Goal: Task Accomplishment & Management: Manage account settings

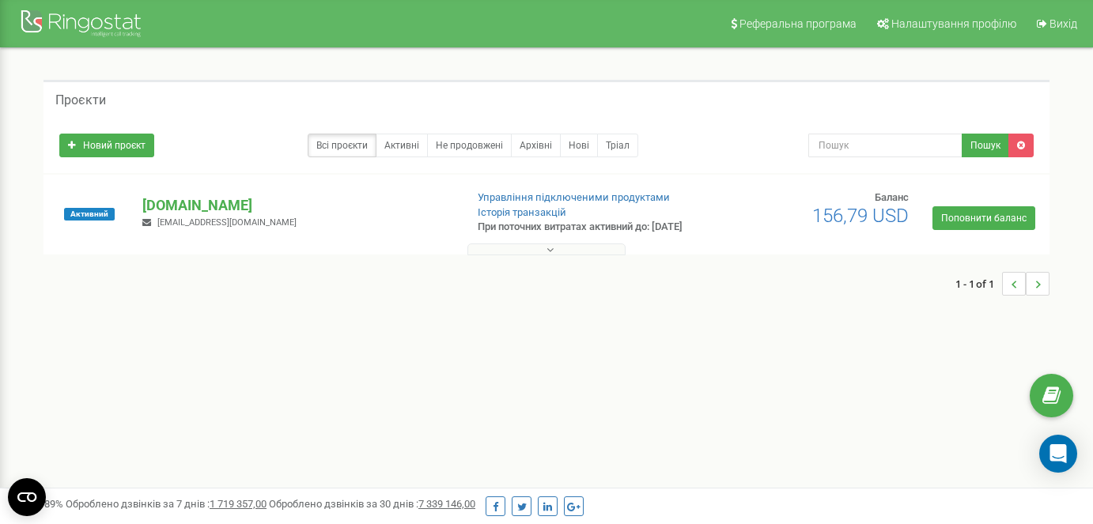
click at [599, 255] on button at bounding box center [546, 250] width 158 height 12
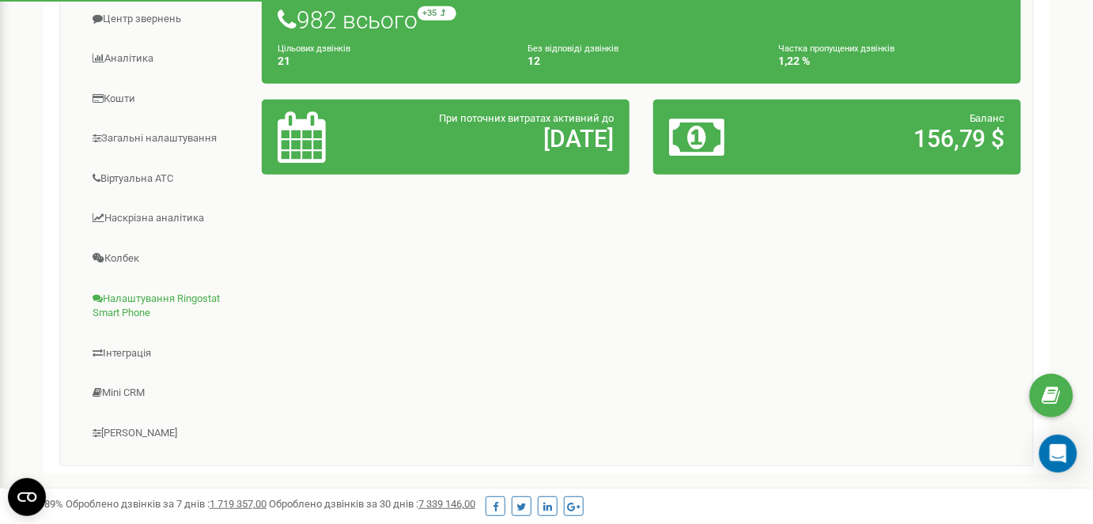
scroll to position [424, 0]
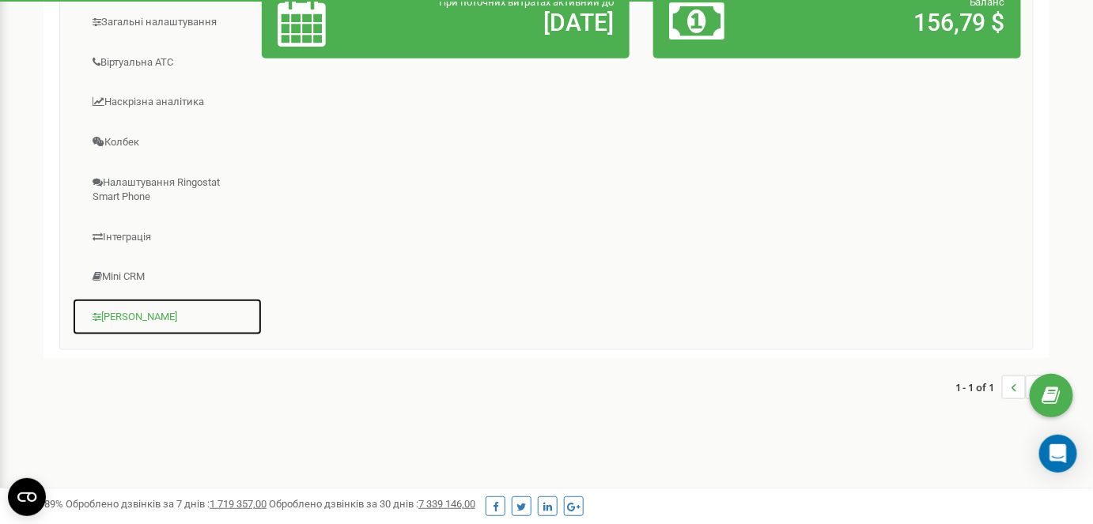
click at [171, 316] on link "[PERSON_NAME]" at bounding box center [167, 317] width 191 height 39
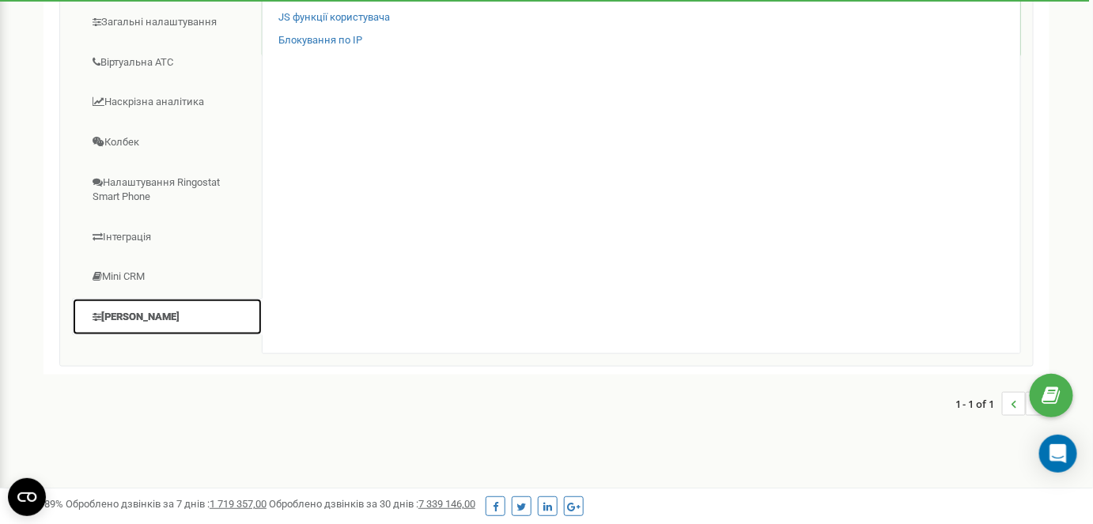
click at [149, 323] on link "[PERSON_NAME]" at bounding box center [167, 317] width 191 height 39
click at [27, 492] on circle "Open CMP widget" at bounding box center [27, 497] width 38 height 38
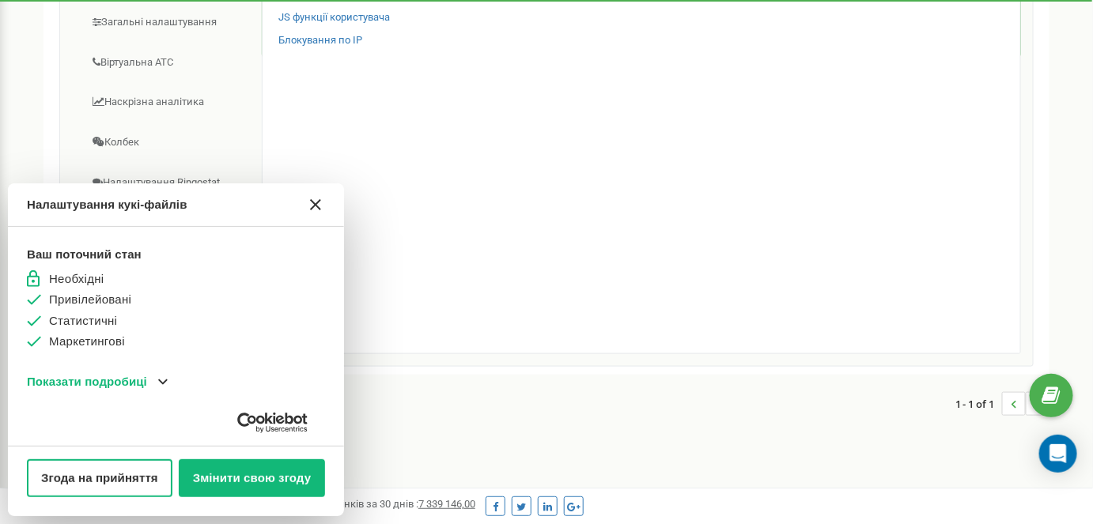
click at [310, 202] on icon "[#WIDGET_ICON_CROSS#]" at bounding box center [315, 204] width 11 height 11
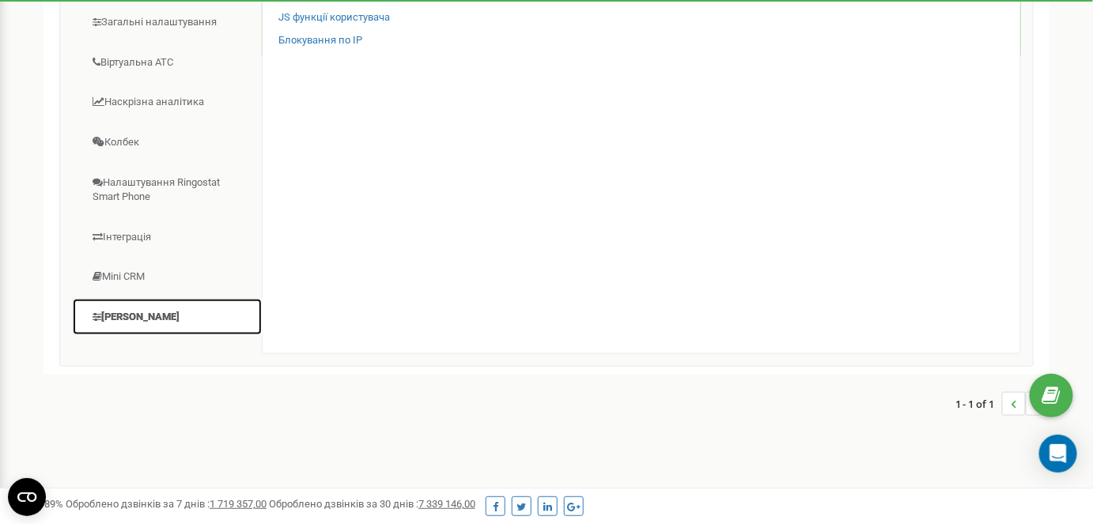
click at [148, 323] on link "[PERSON_NAME]" at bounding box center [167, 317] width 191 height 39
click at [143, 314] on link "[PERSON_NAME]" at bounding box center [167, 317] width 191 height 39
click at [145, 321] on link "[PERSON_NAME]" at bounding box center [167, 317] width 191 height 39
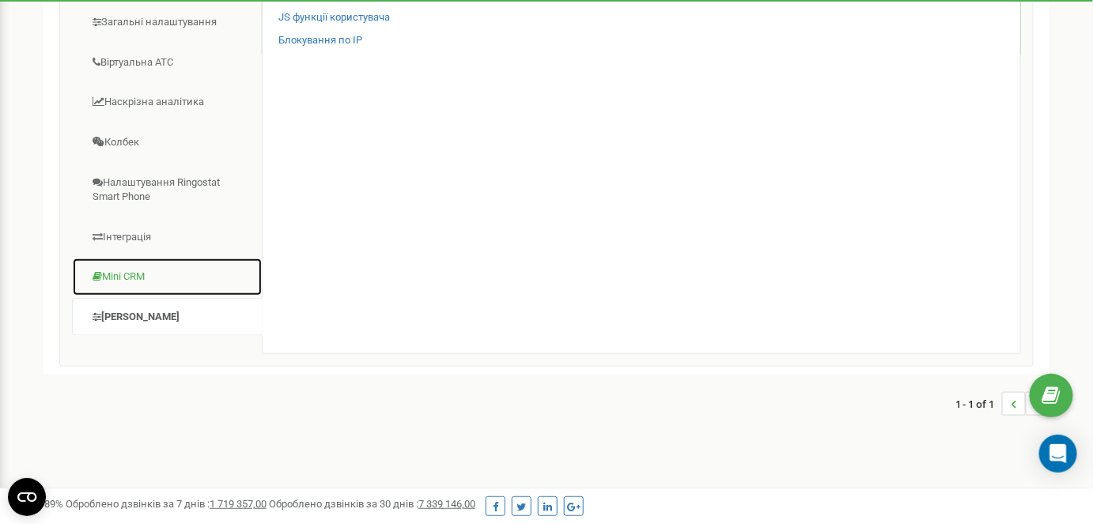
click at [141, 284] on link "Mini CRM" at bounding box center [167, 277] width 191 height 39
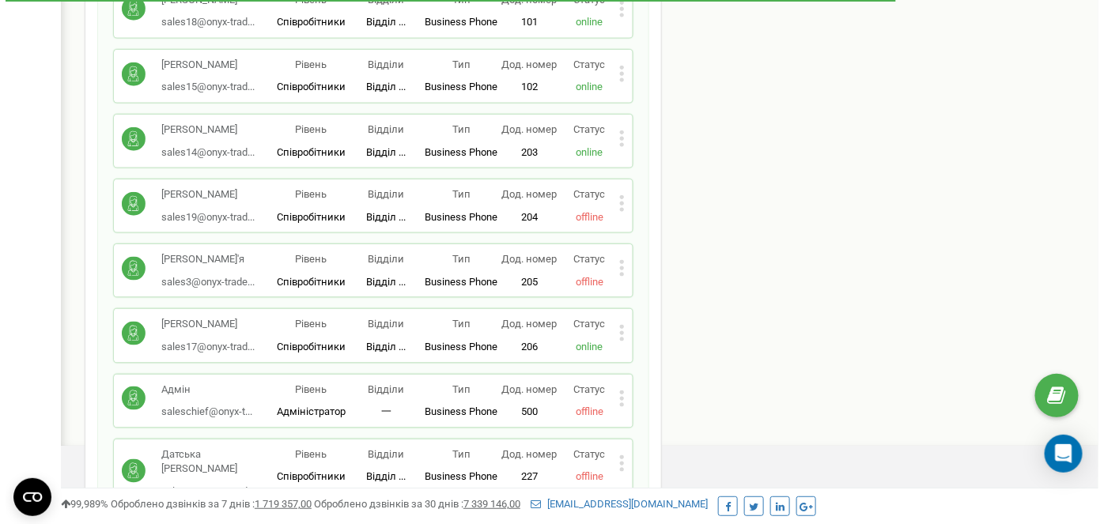
scroll to position [575, 0]
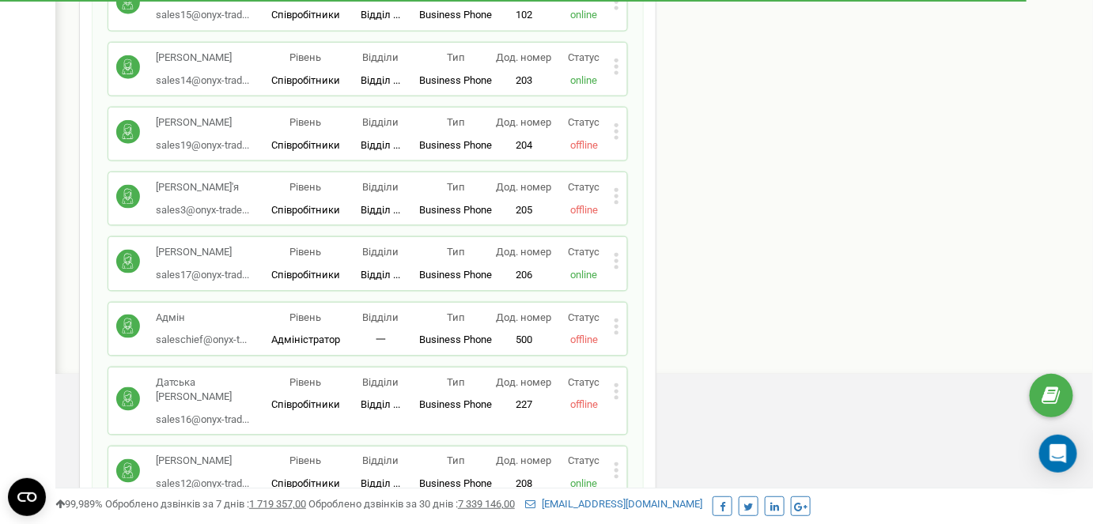
click at [616, 190] on div "Редагувати Видалити співробітника Копіювати SIP Копіювати Email Копіювати ID ( …" at bounding box center [617, 198] width 6 height 21
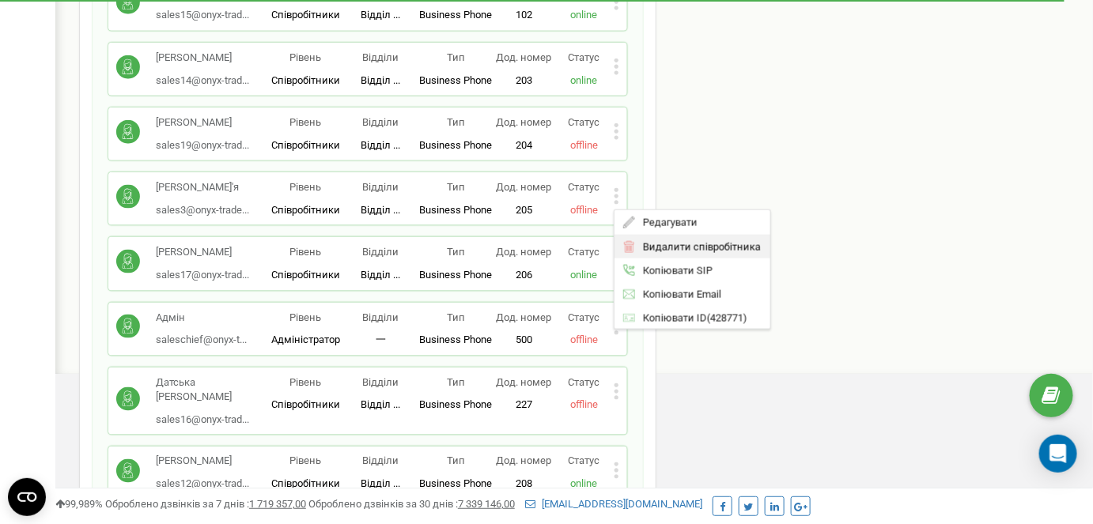
click at [670, 241] on span "Видалити співробітника" at bounding box center [699, 246] width 126 height 10
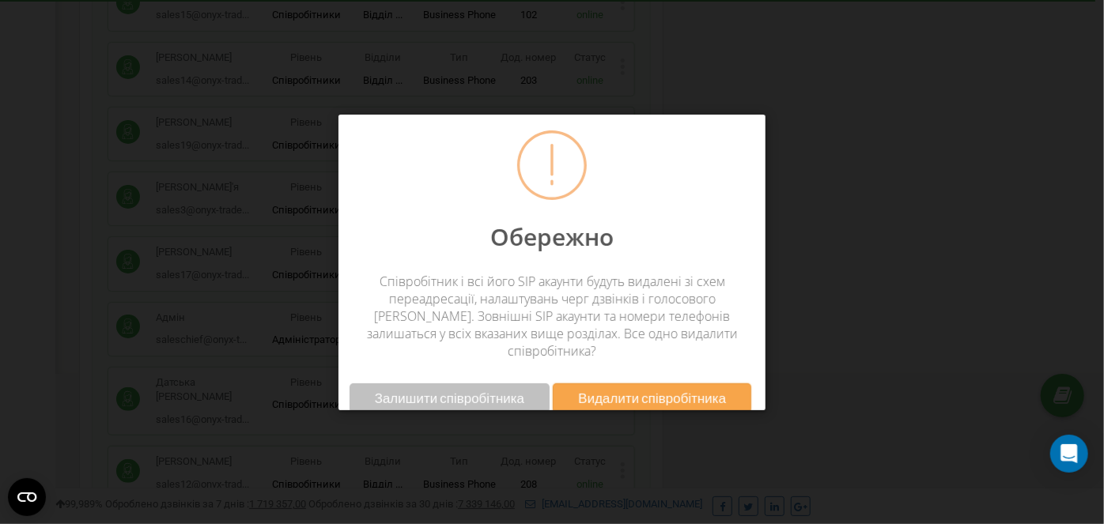
click at [614, 390] on span "Видалити співробітника" at bounding box center [652, 398] width 148 height 17
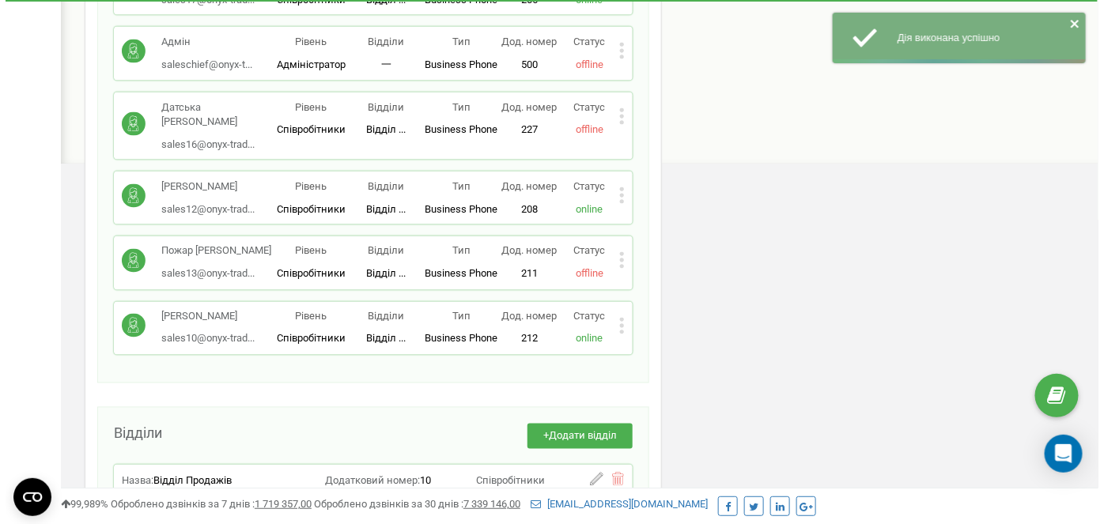
scroll to position [784, 0]
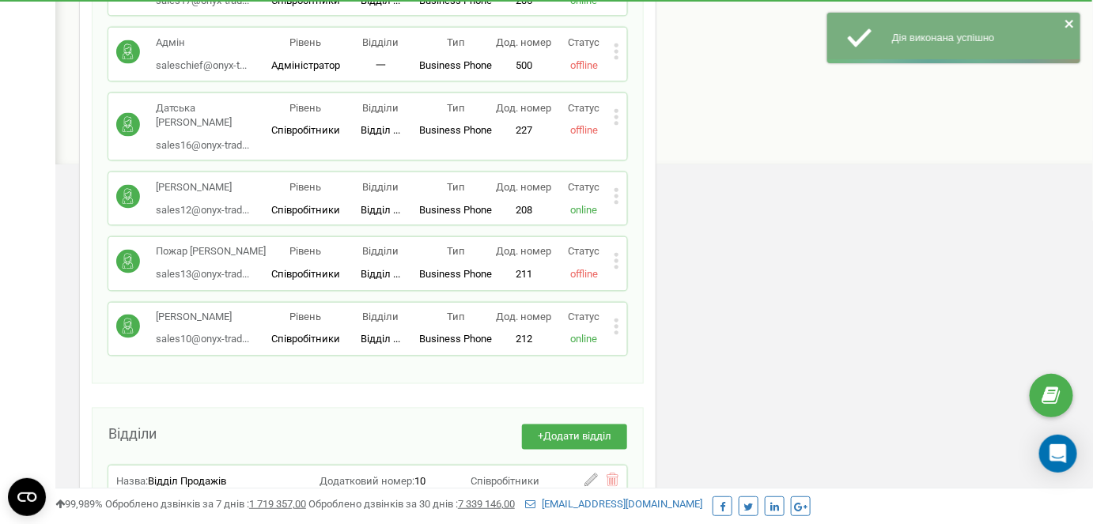
click at [622, 237] on div "Пожар Марина sales13@onyx-trad... sales13@onyx-trade.com Рівень Співробітники В…" at bounding box center [367, 263] width 519 height 53
click at [618, 253] on icon at bounding box center [617, 261] width 6 height 17
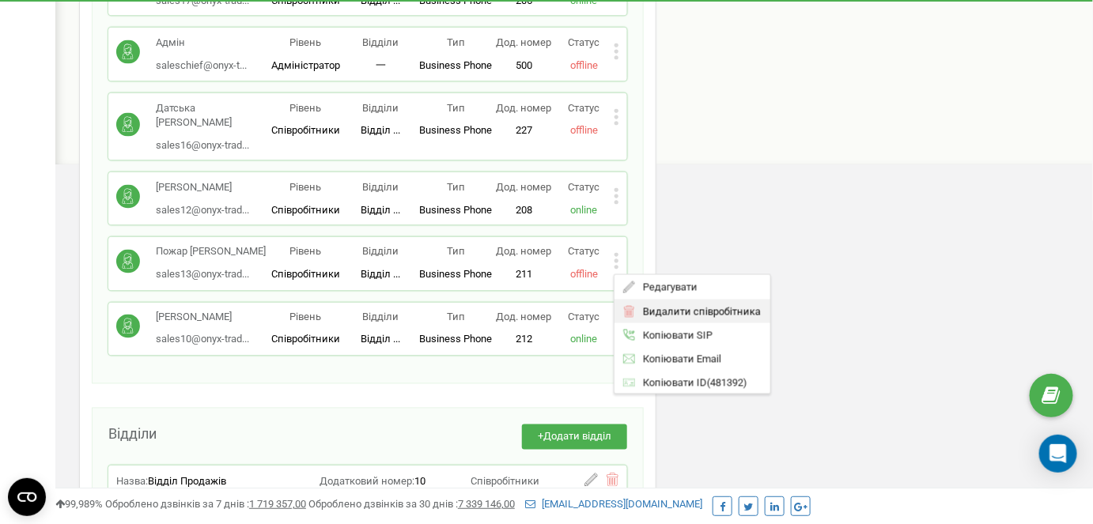
click at [682, 307] on span "Видалити співробітника" at bounding box center [699, 312] width 126 height 10
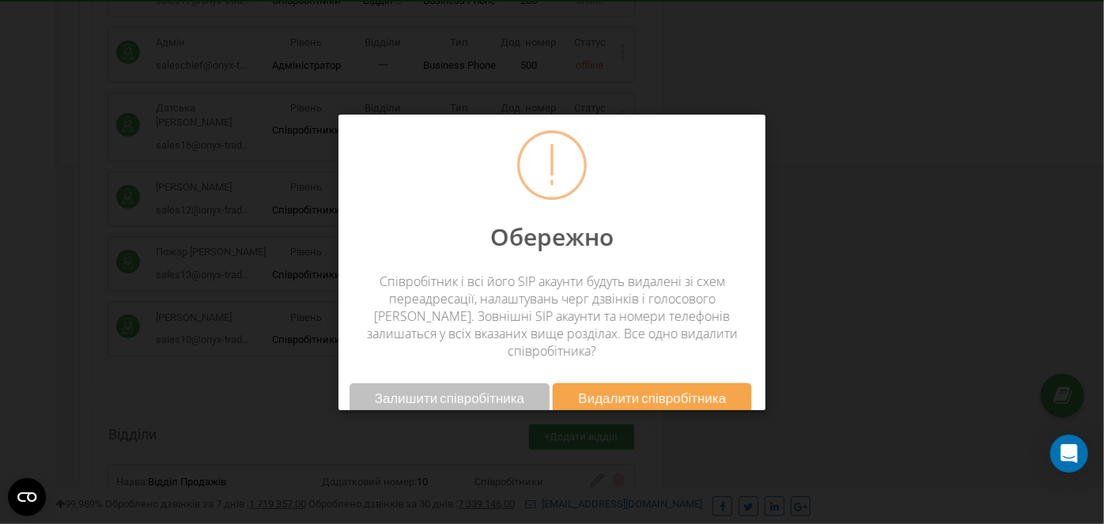
click at [643, 390] on span "Видалити співробітника" at bounding box center [652, 398] width 148 height 17
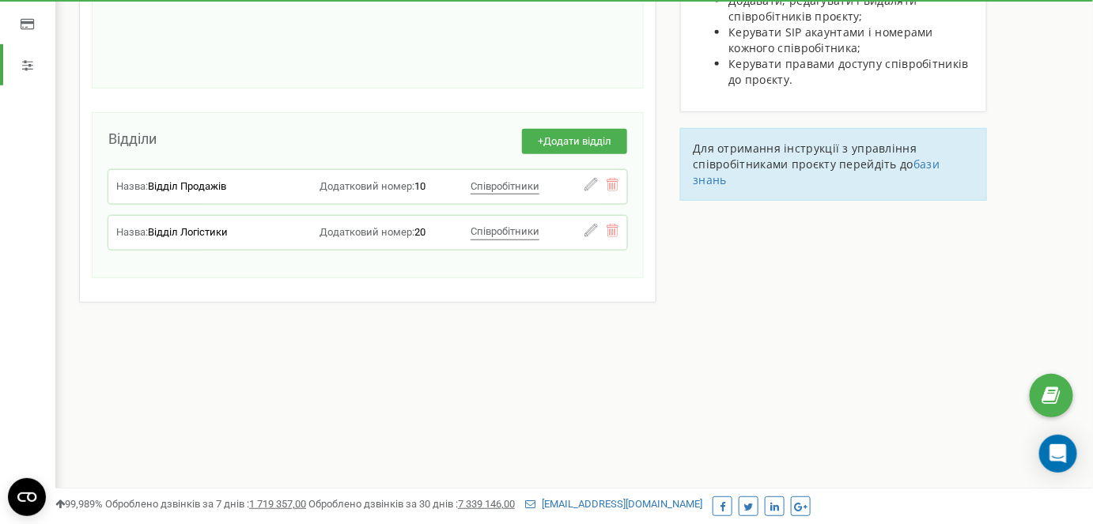
scroll to position [0, 0]
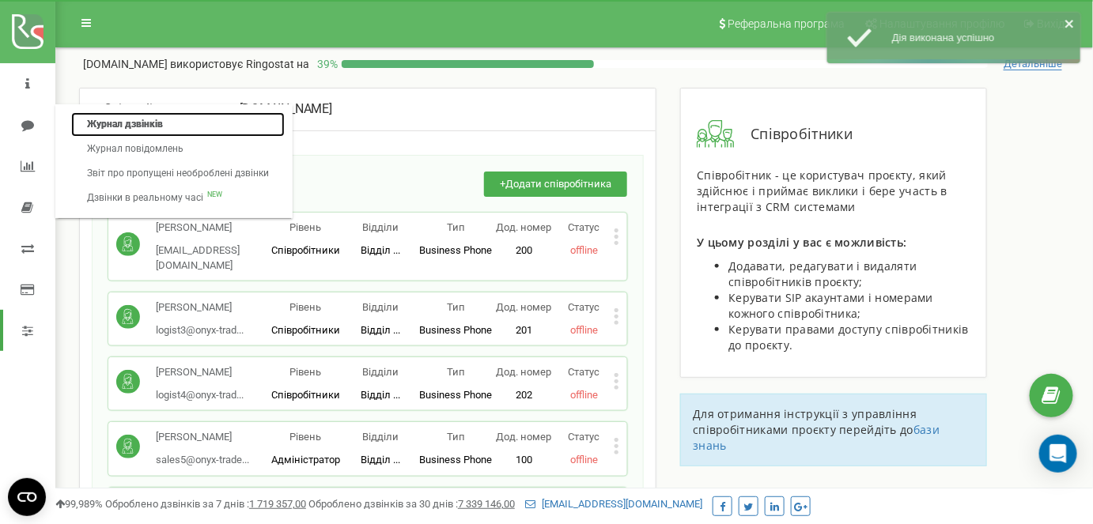
click at [129, 126] on link "Журнал дзвінків" at bounding box center [178, 124] width 214 height 25
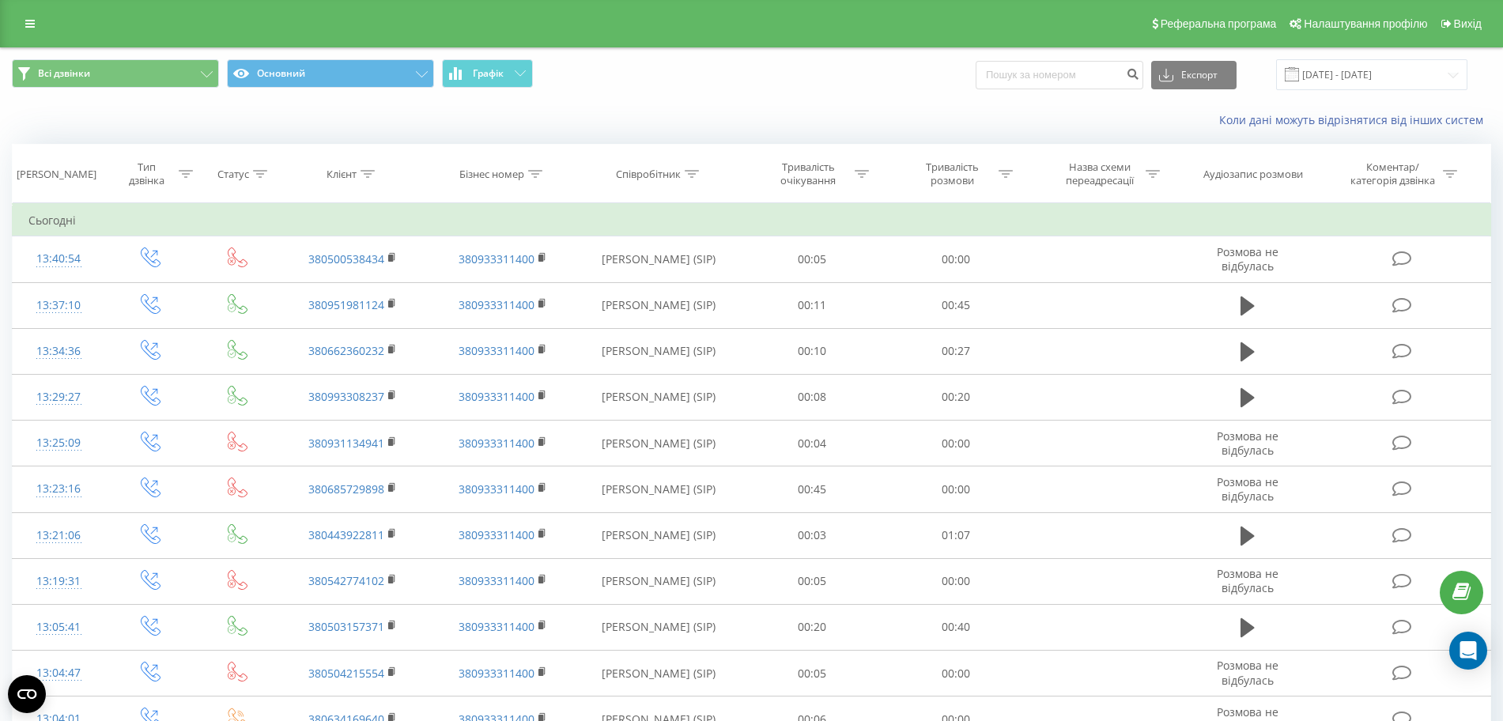
click at [43, 19] on link at bounding box center [30, 24] width 28 height 22
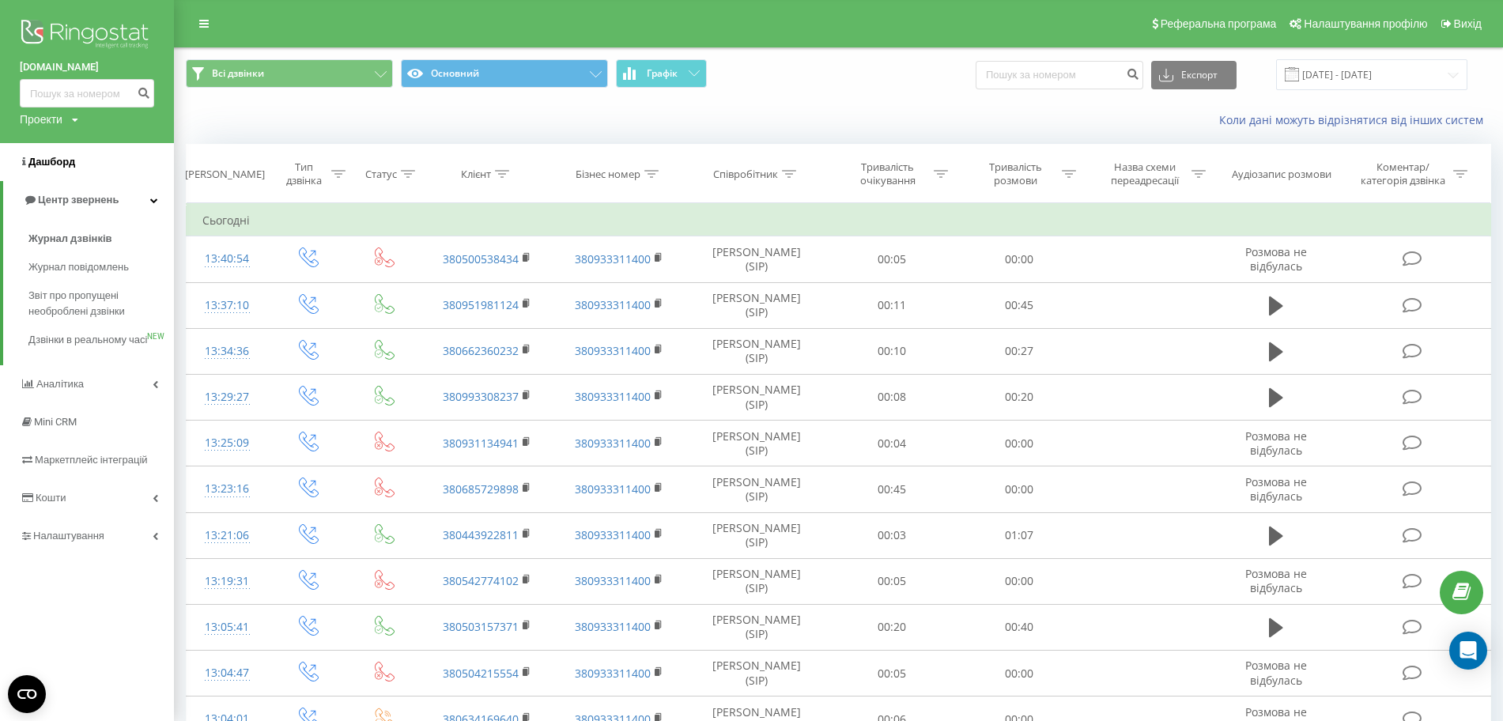
click at [89, 166] on link "Дашборд" at bounding box center [87, 162] width 174 height 38
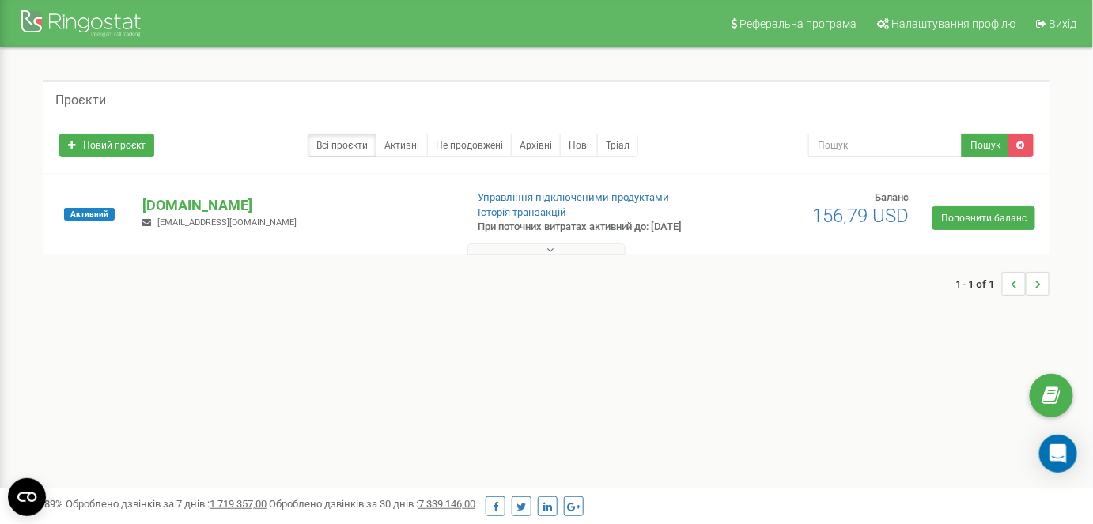
click at [577, 255] on button at bounding box center [546, 250] width 158 height 12
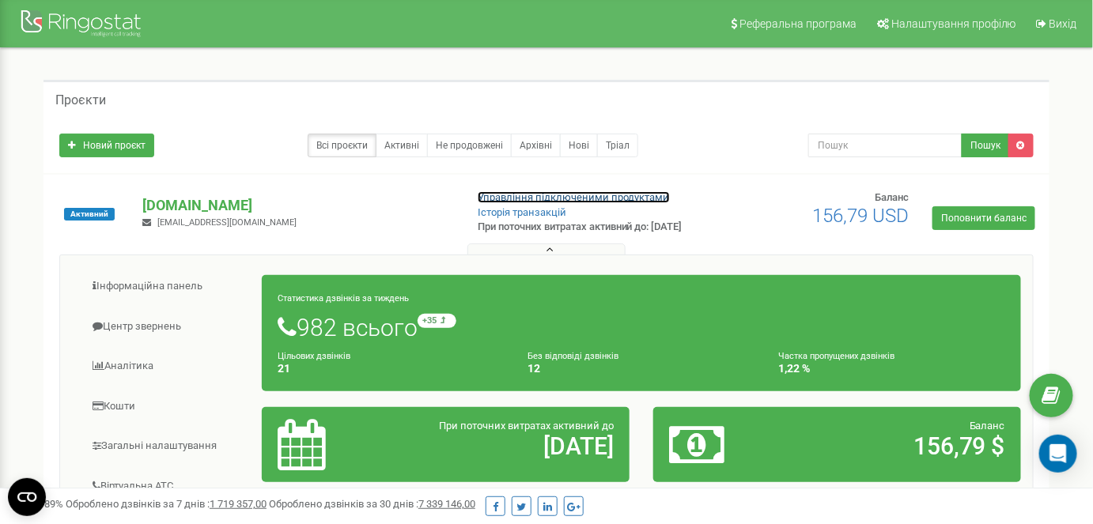
click at [561, 199] on link "Управління підключеними продуктами" at bounding box center [574, 197] width 192 height 12
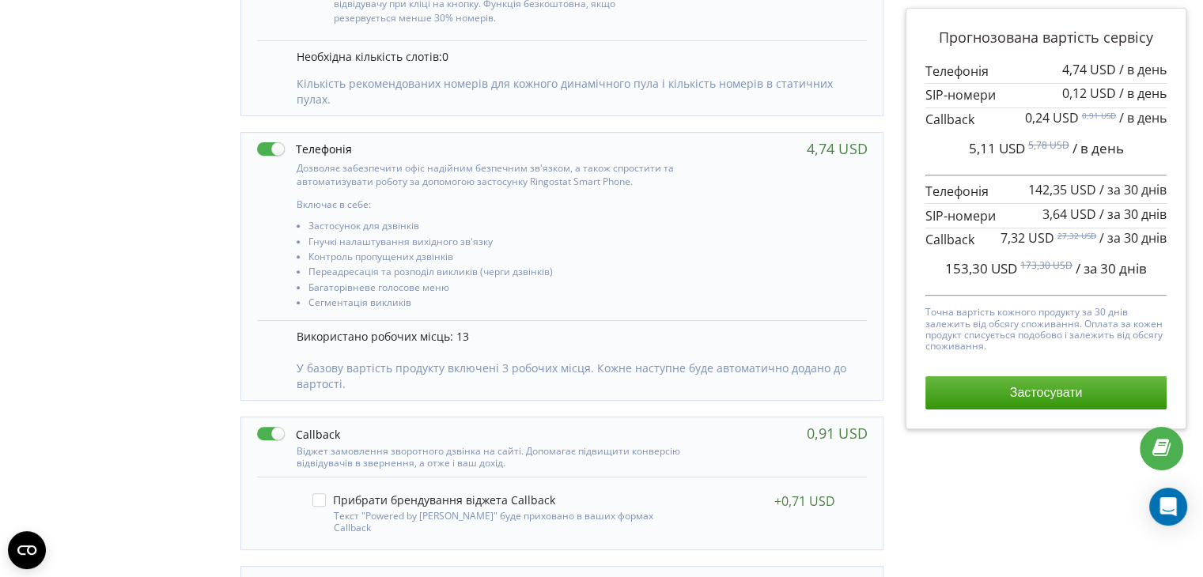
scroll to position [711, 0]
